Goal: Information Seeking & Learning: Learn about a topic

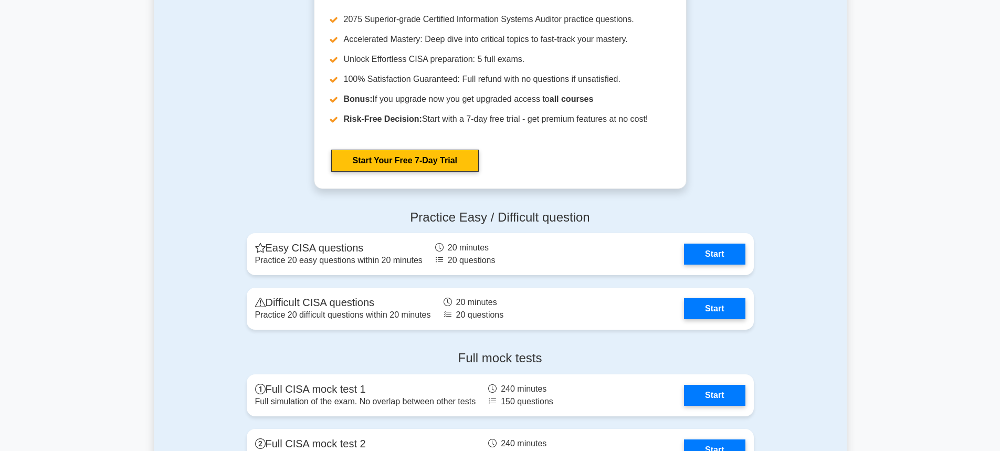
scroll to position [1418, 0]
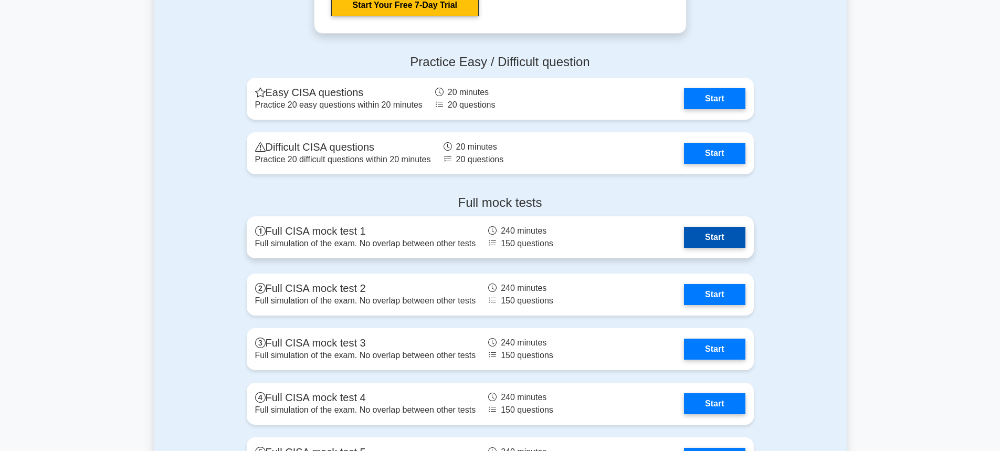
click at [684, 234] on link "Start" at bounding box center [714, 237] width 61 height 21
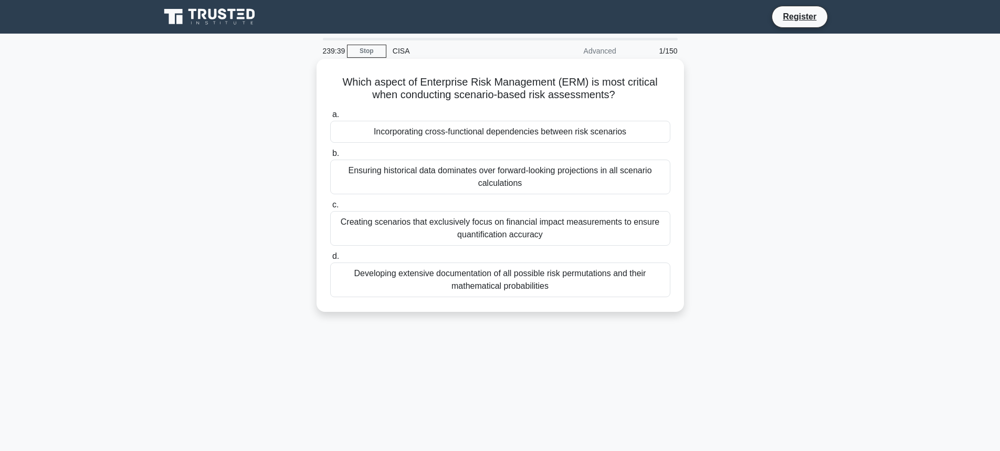
click at [415, 131] on div "Incorporating cross-functional dependencies between risk scenarios" at bounding box center [500, 132] width 340 height 22
click at [330, 118] on input "a. Incorporating cross-functional dependencies between risk scenarios" at bounding box center [330, 114] width 0 height 7
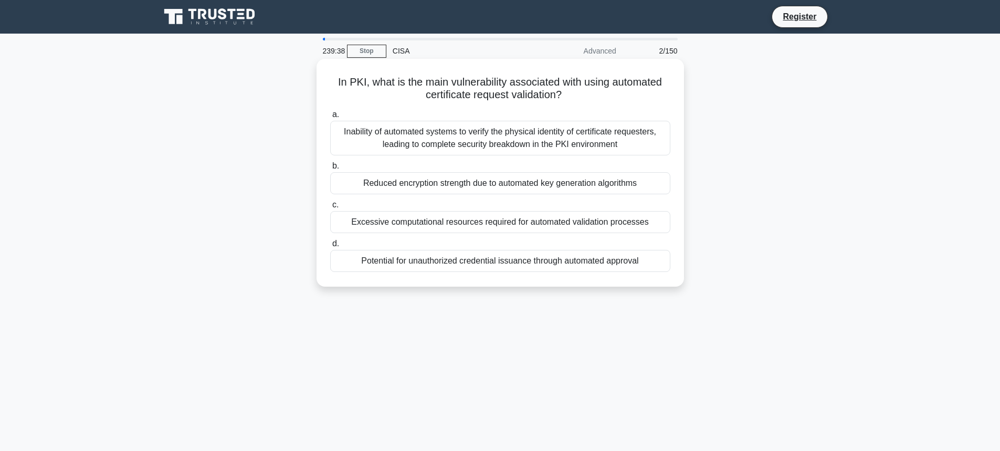
click at [385, 142] on div "Inability of automated systems to verify the physical identity of certificate r…" at bounding box center [500, 138] width 340 height 35
click at [330, 118] on input "a. Inability of automated systems to verify the physical identity of certificat…" at bounding box center [330, 114] width 0 height 7
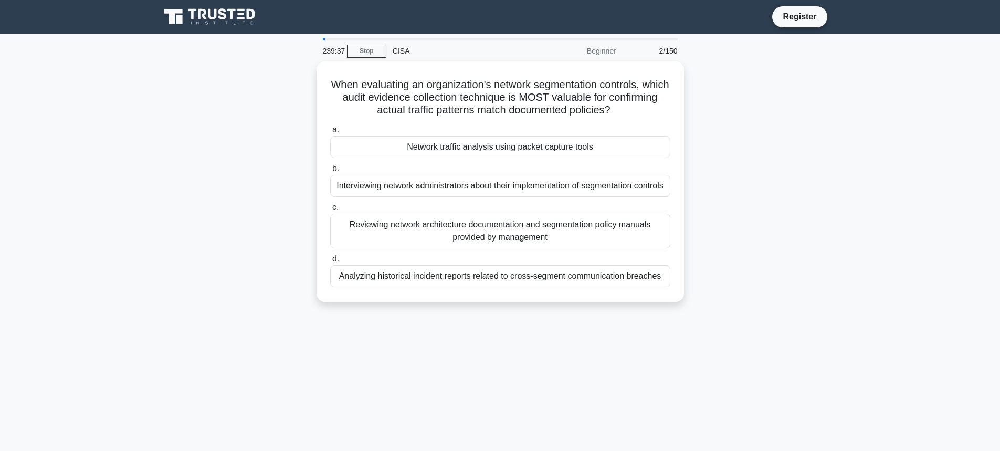
click at [385, 142] on div "Network traffic analysis using packet capture tools" at bounding box center [500, 147] width 340 height 22
click at [330, 133] on input "a. Network traffic analysis using packet capture tools" at bounding box center [330, 130] width 0 height 7
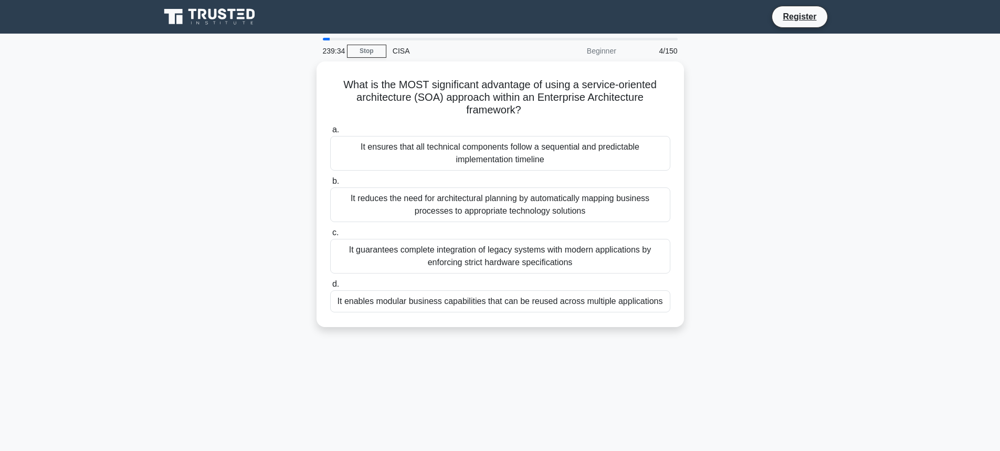
click at [385, 142] on div "It ensures that all technical components follow a sequential and predictable im…" at bounding box center [500, 153] width 340 height 35
click at [330, 133] on input "a. It ensures that all technical components follow a sequential and predictable…" at bounding box center [330, 130] width 0 height 7
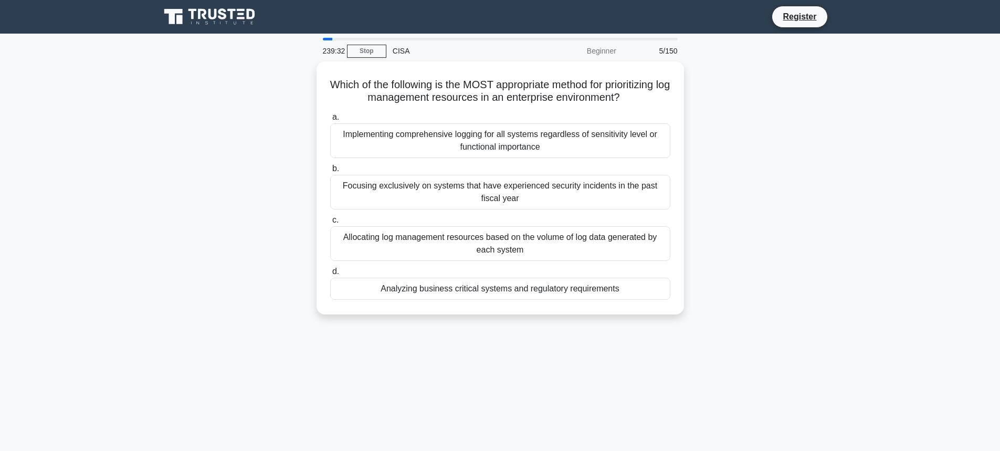
click at [385, 142] on div "Implementing comprehensive logging for all systems regardless of sensitivity le…" at bounding box center [500, 140] width 340 height 35
click at [330, 121] on input "a. Implementing comprehensive logging for all systems regardless of sensitivity…" at bounding box center [330, 117] width 0 height 7
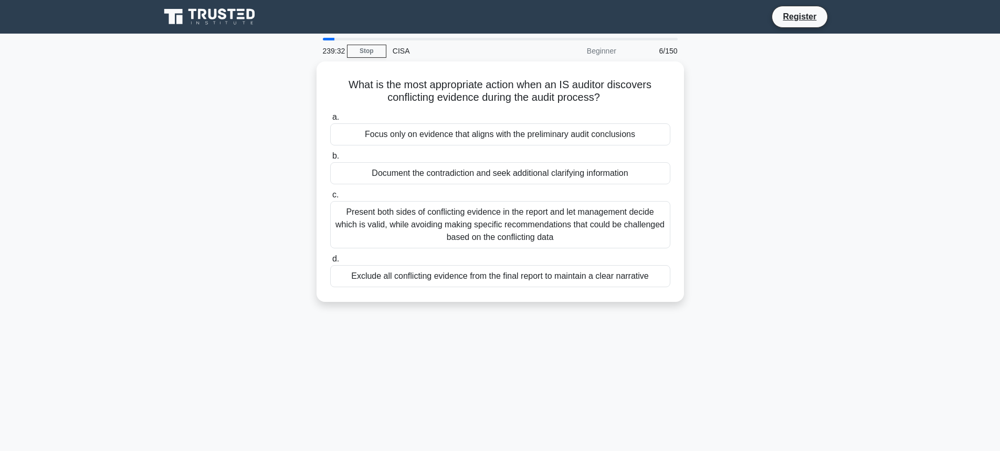
click at [385, 142] on div "Focus only on evidence that aligns with the preliminary audit conclusions" at bounding box center [500, 134] width 340 height 22
click at [330, 121] on input "a. Focus only on evidence that aligns with the preliminary audit conclusions" at bounding box center [330, 117] width 0 height 7
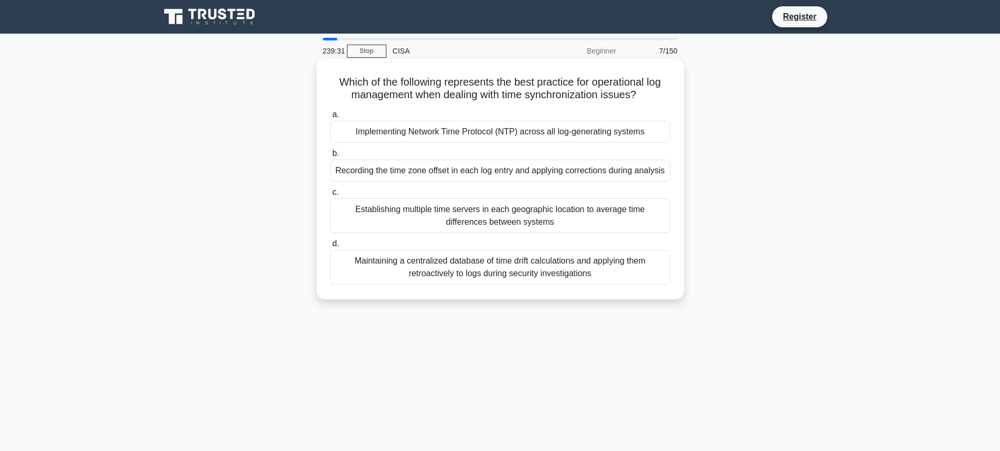
click at [385, 137] on div "Implementing Network Time Protocol (NTP) across all log-generating systems" at bounding box center [500, 132] width 340 height 22
click at [330, 118] on input "a. Implementing Network Time Protocol (NTP) across all log-generating systems" at bounding box center [330, 114] width 0 height 7
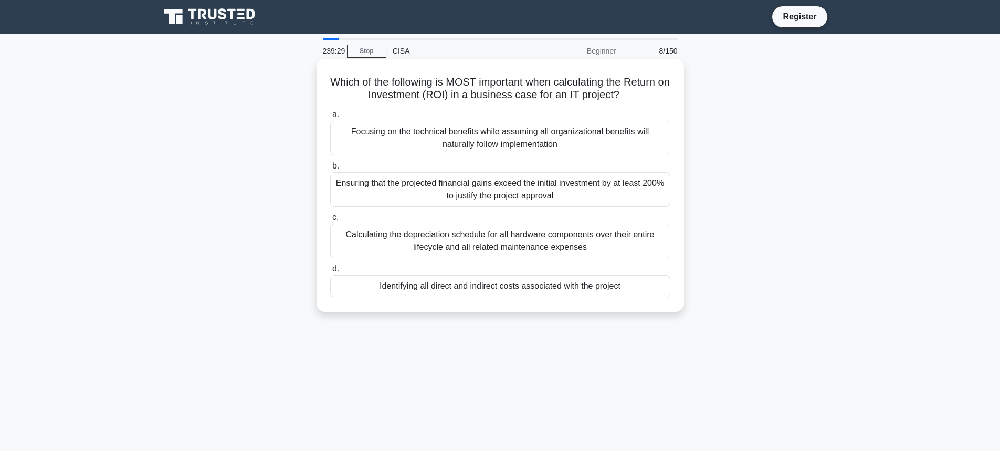
click at [369, 187] on div "Ensuring that the projected financial gains exceed the initial investment by at…" at bounding box center [500, 189] width 340 height 35
click at [330, 170] on input "b. Ensuring that the projected financial gains exceed the initial investment by…" at bounding box center [330, 166] width 0 height 7
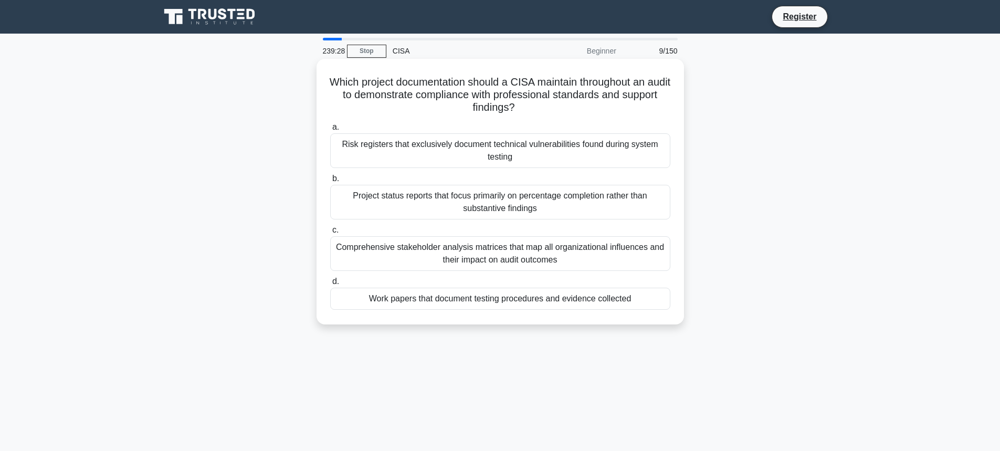
click at [367, 201] on div "Project status reports that focus primarily on percentage completion rather tha…" at bounding box center [500, 202] width 340 height 35
click at [330, 182] on input "b. Project status reports that focus primarily on percentage completion rather …" at bounding box center [330, 178] width 0 height 7
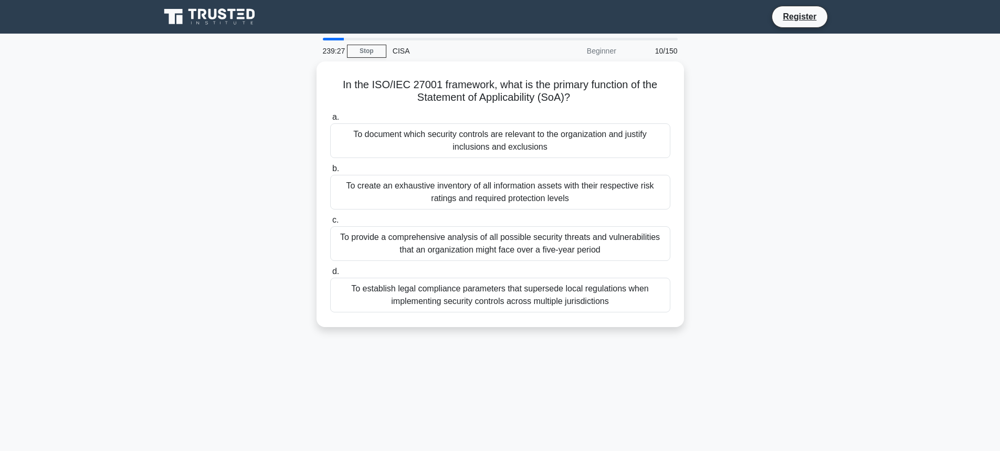
click at [367, 201] on div "To create an exhaustive inventory of all information assets with their respecti…" at bounding box center [500, 192] width 340 height 35
click at [330, 172] on input "b. To create an exhaustive inventory of all information assets with their respe…" at bounding box center [330, 168] width 0 height 7
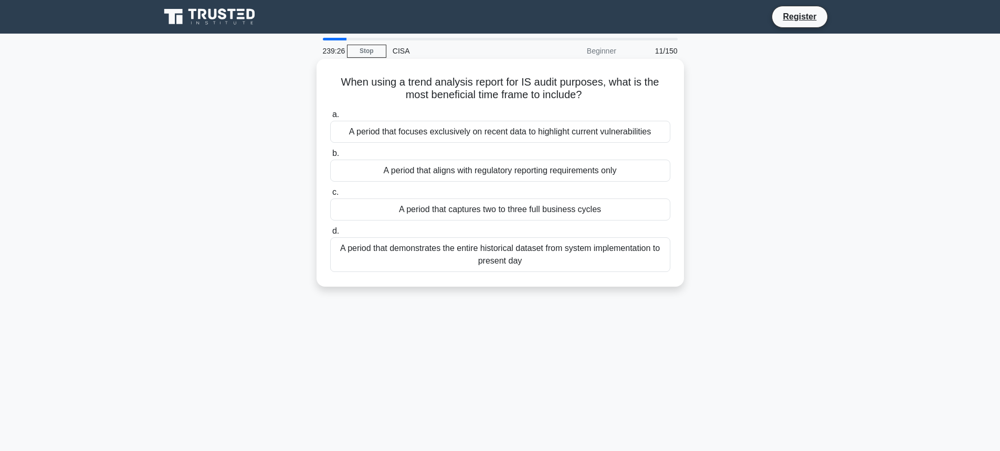
drag, startPoint x: 367, startPoint y: 201, endPoint x: 361, endPoint y: 188, distance: 13.9
click at [361, 188] on label "c. A period that captures two to three full business cycles" at bounding box center [500, 203] width 340 height 35
click at [330, 189] on input "c. A period that captures two to three full business cycles" at bounding box center [330, 192] width 0 height 7
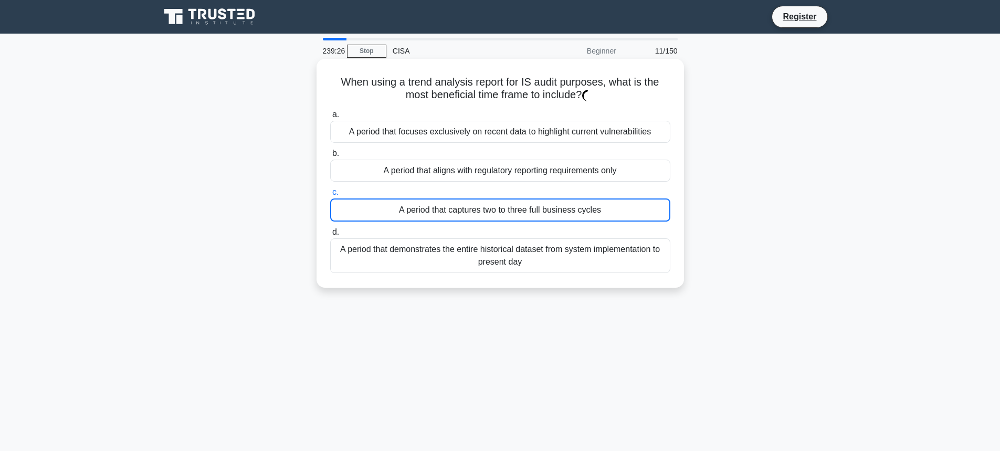
click at [361, 188] on label "c. A period that captures two to three full business cycles" at bounding box center [500, 204] width 340 height 36
click at [330, 189] on input "c. A period that captures two to three full business cycles" at bounding box center [330, 192] width 0 height 7
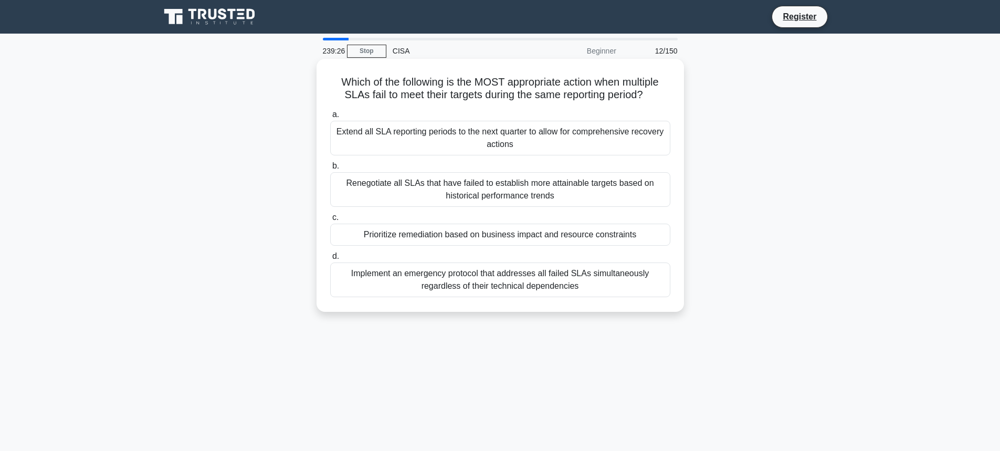
click at [370, 169] on label "b. Renegotiate all SLAs that have failed to establish more attainable targets b…" at bounding box center [500, 183] width 340 height 47
click at [330, 169] on input "b. Renegotiate all SLAs that have failed to establish more attainable targets b…" at bounding box center [330, 166] width 0 height 7
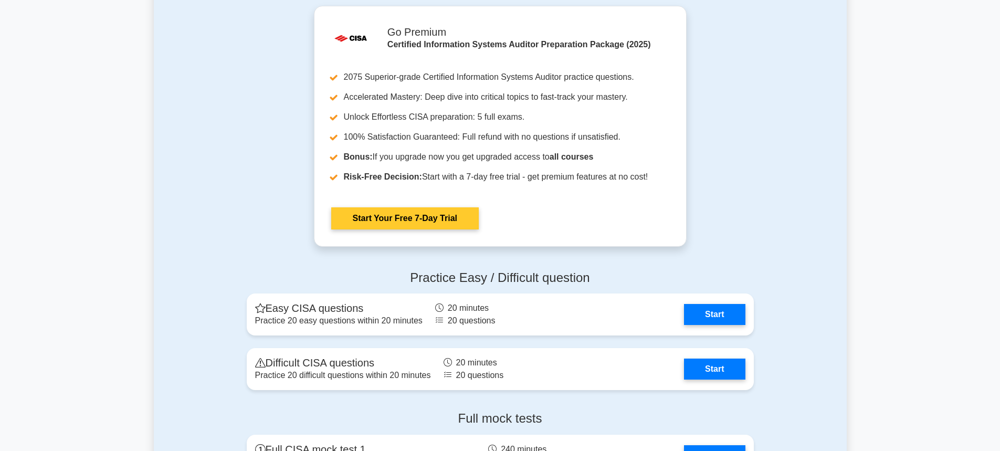
scroll to position [1208, 0]
